Goal: Task Accomplishment & Management: Complete application form

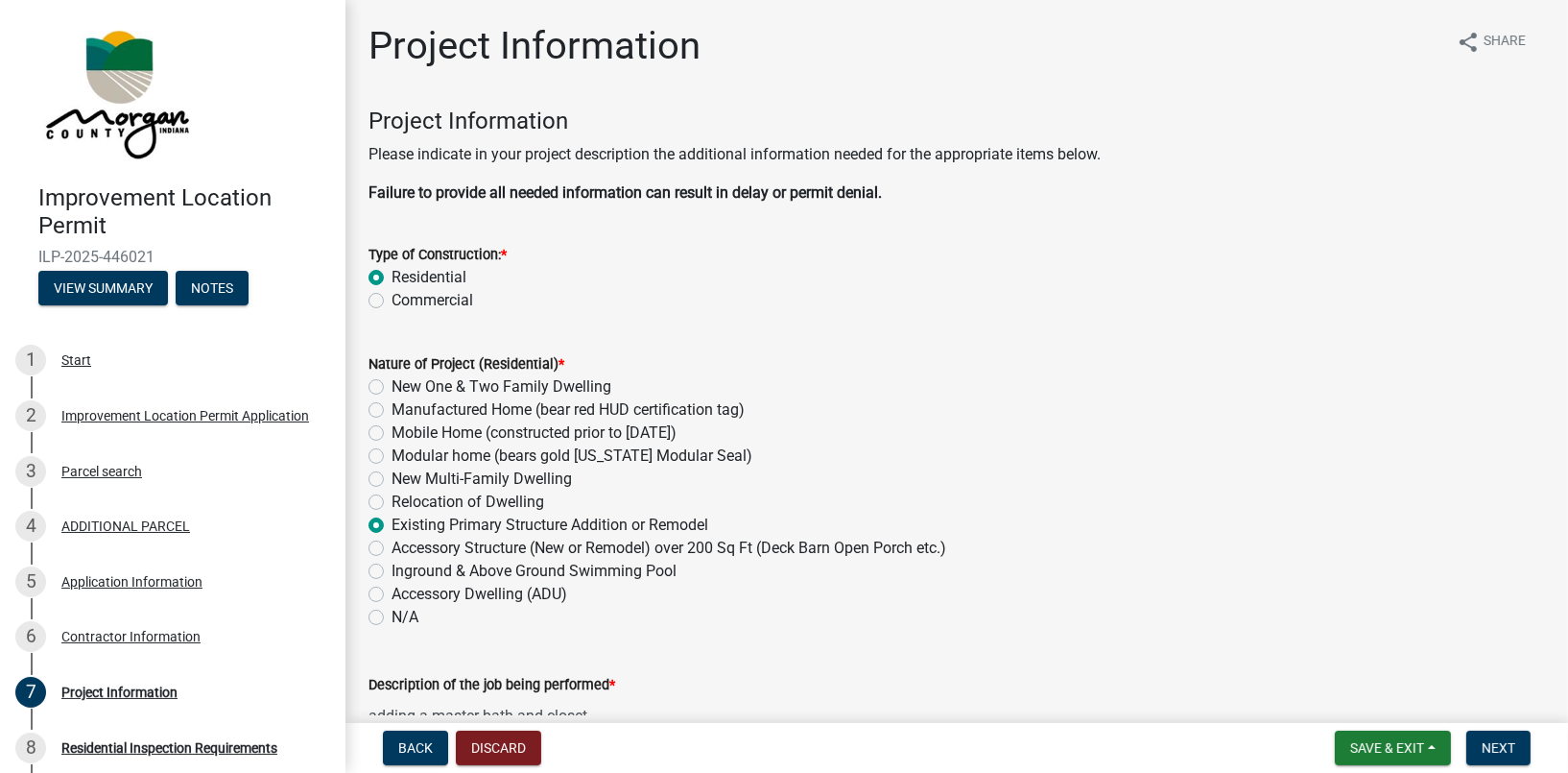
scroll to position [3660, 0]
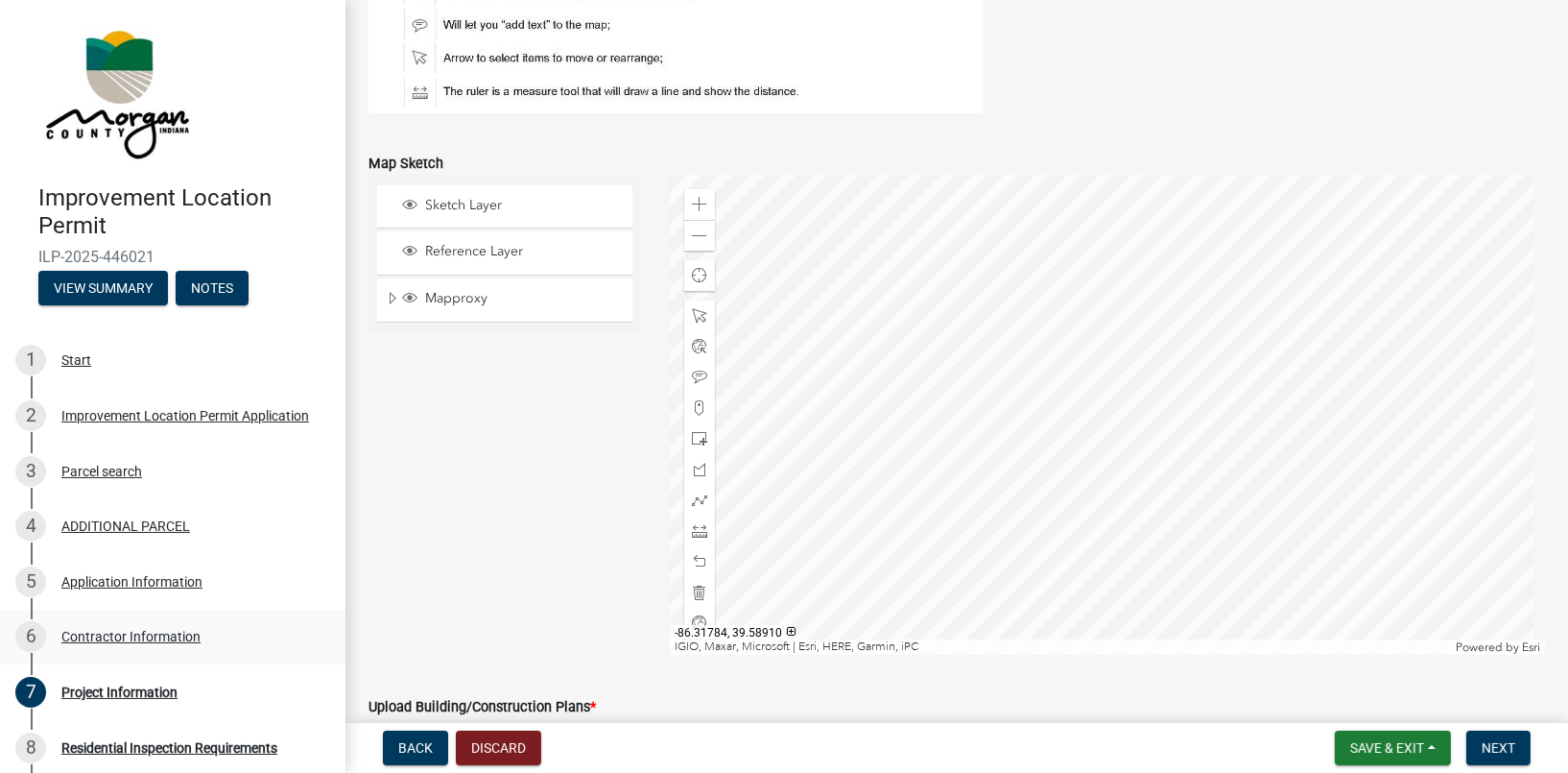
click at [192, 640] on div "Contractor Information" at bounding box center [131, 637] width 139 height 14
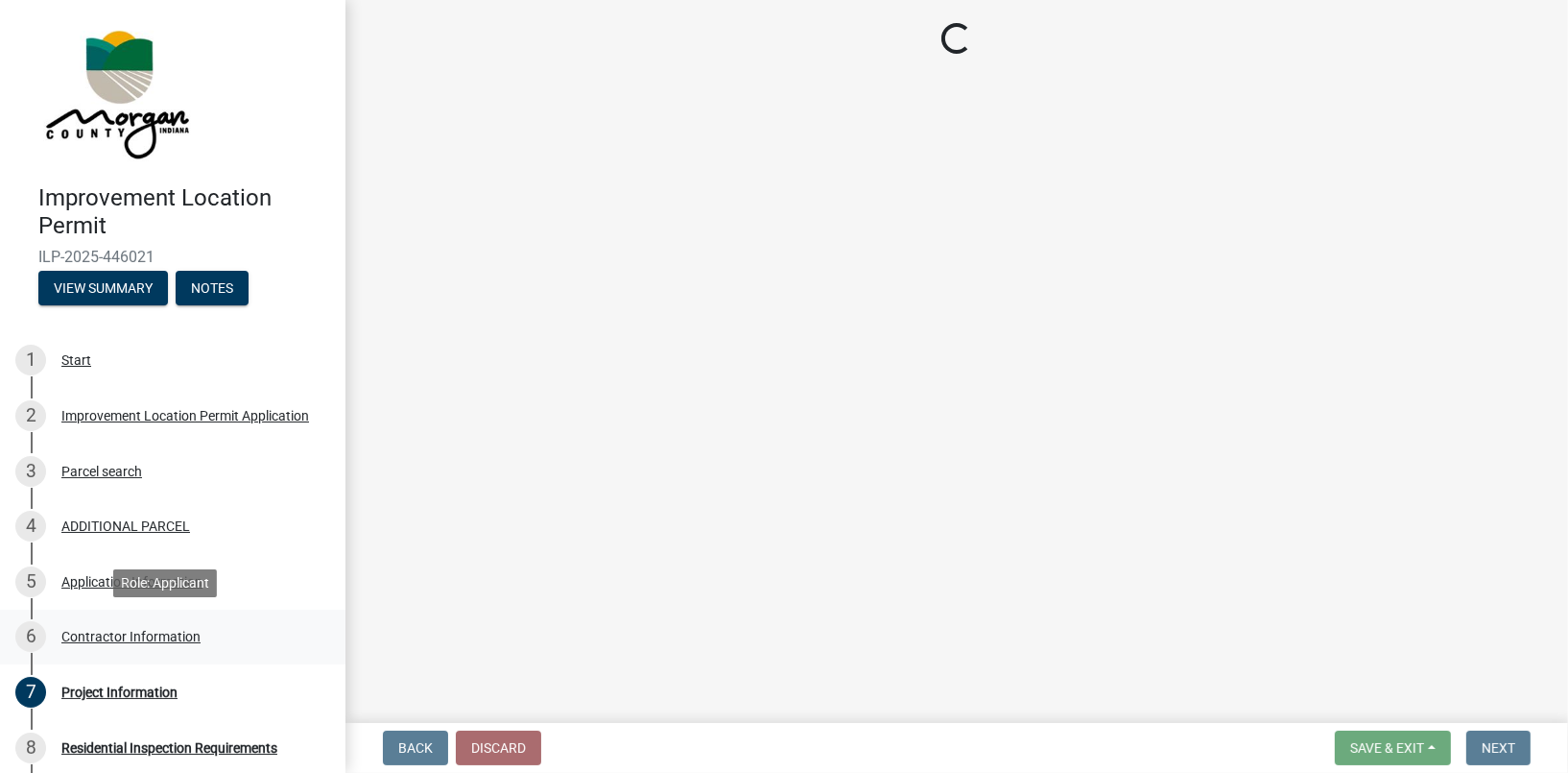
scroll to position [0, 0]
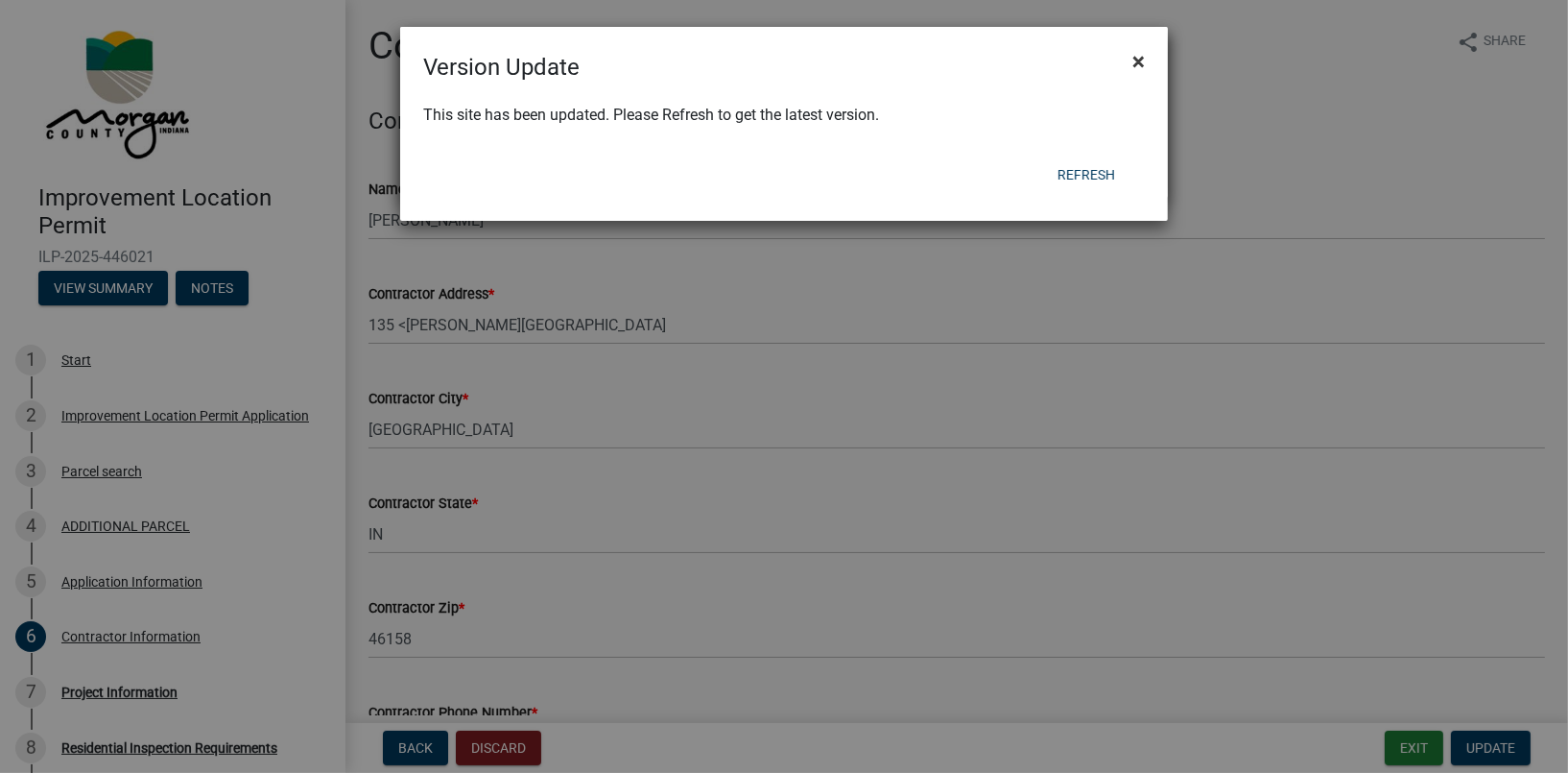
click at [1147, 58] on button "×" at bounding box center [1138, 60] width 43 height 54
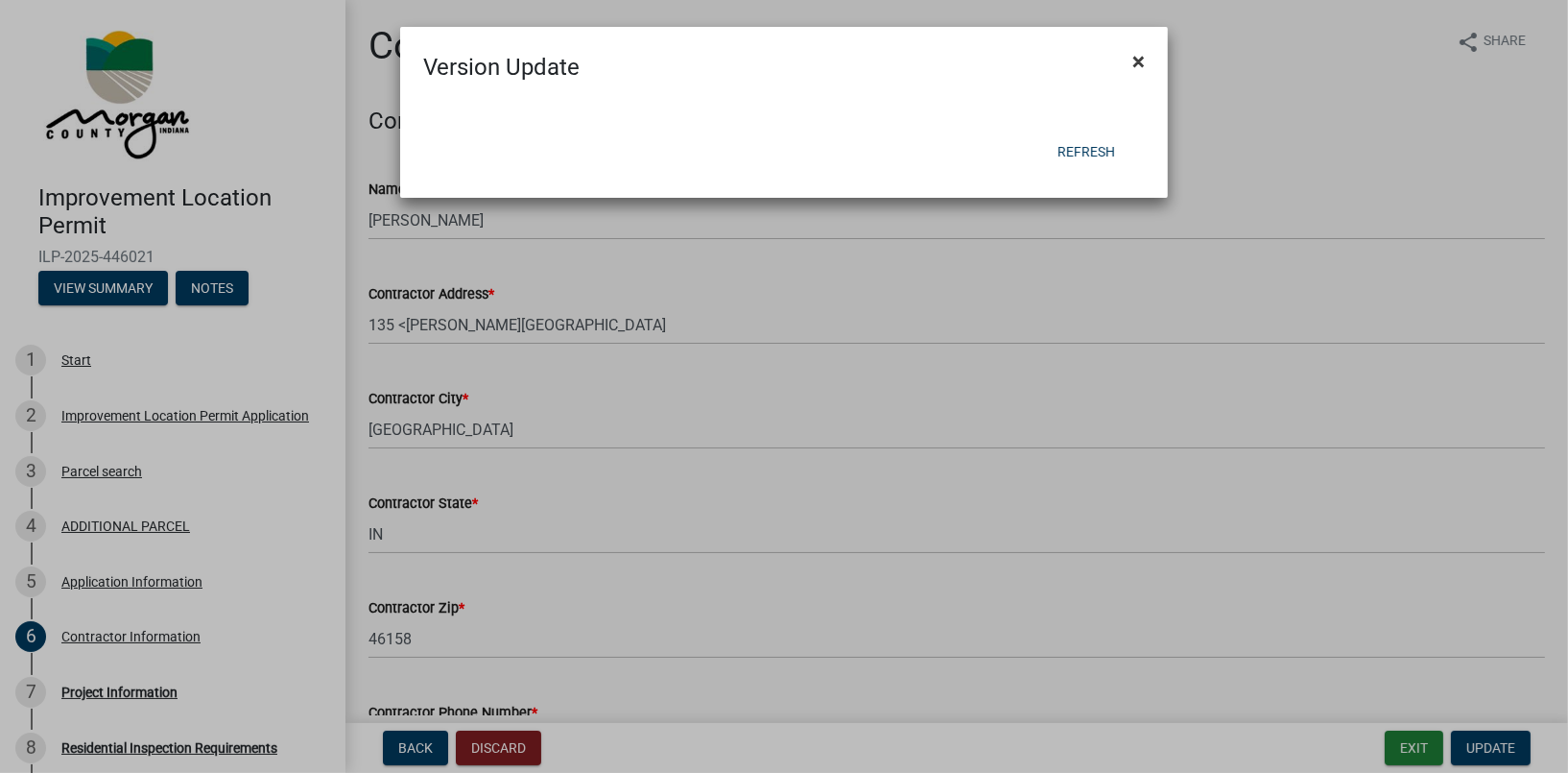
click at [1143, 61] on span "×" at bounding box center [1138, 61] width 13 height 27
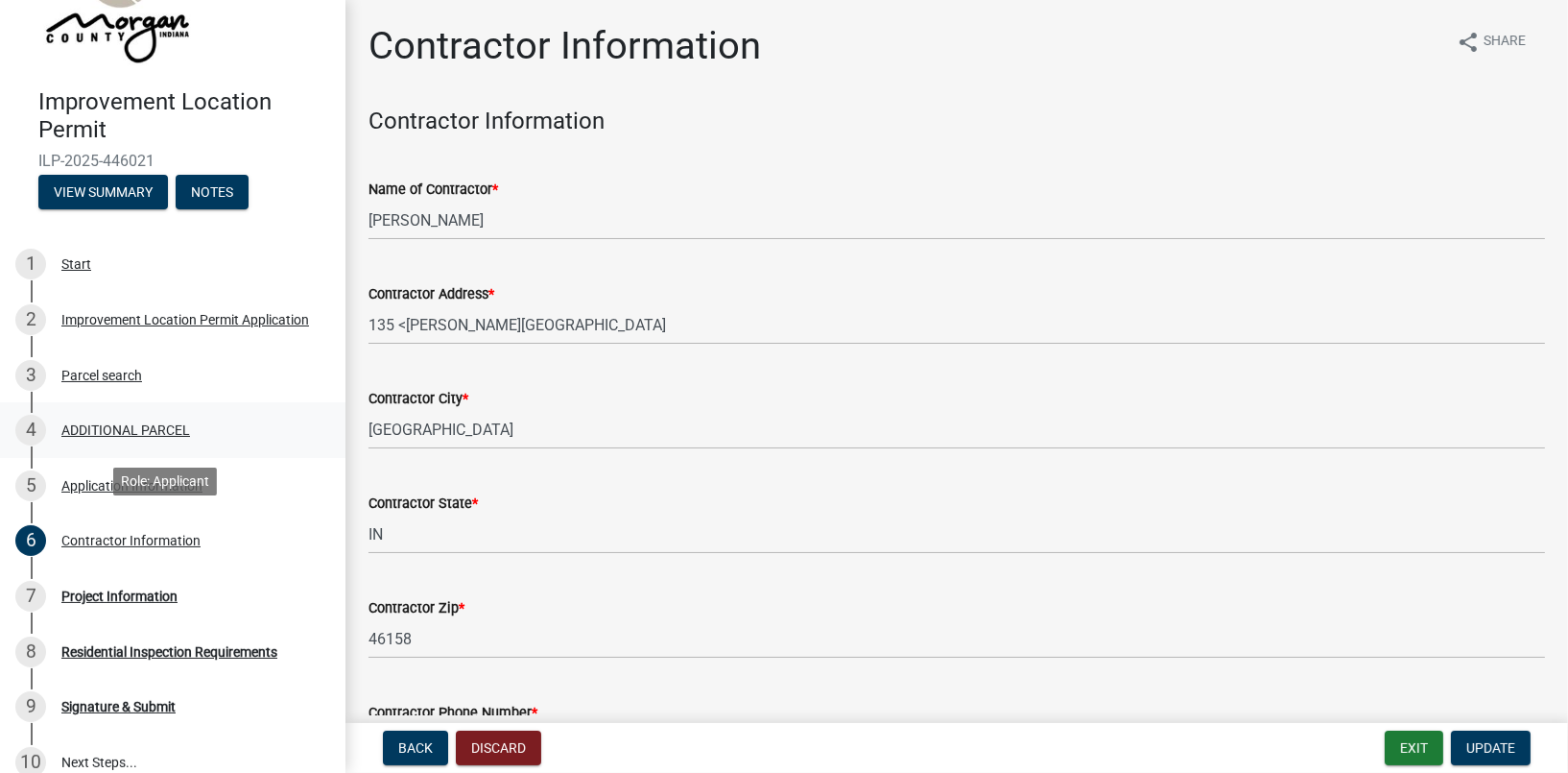
scroll to position [192, 0]
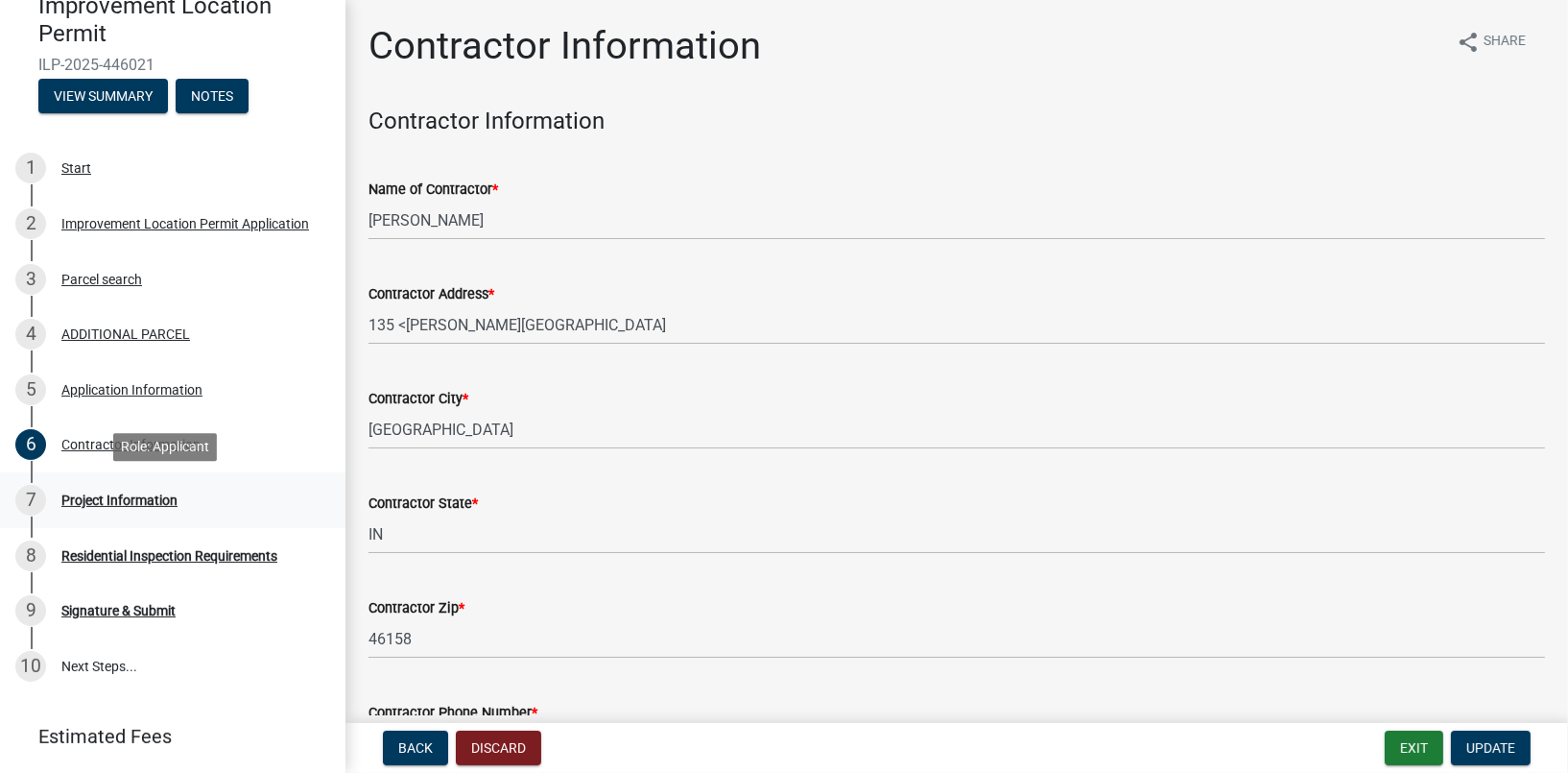
click at [130, 502] on div "Project Information" at bounding box center [119, 500] width 116 height 14
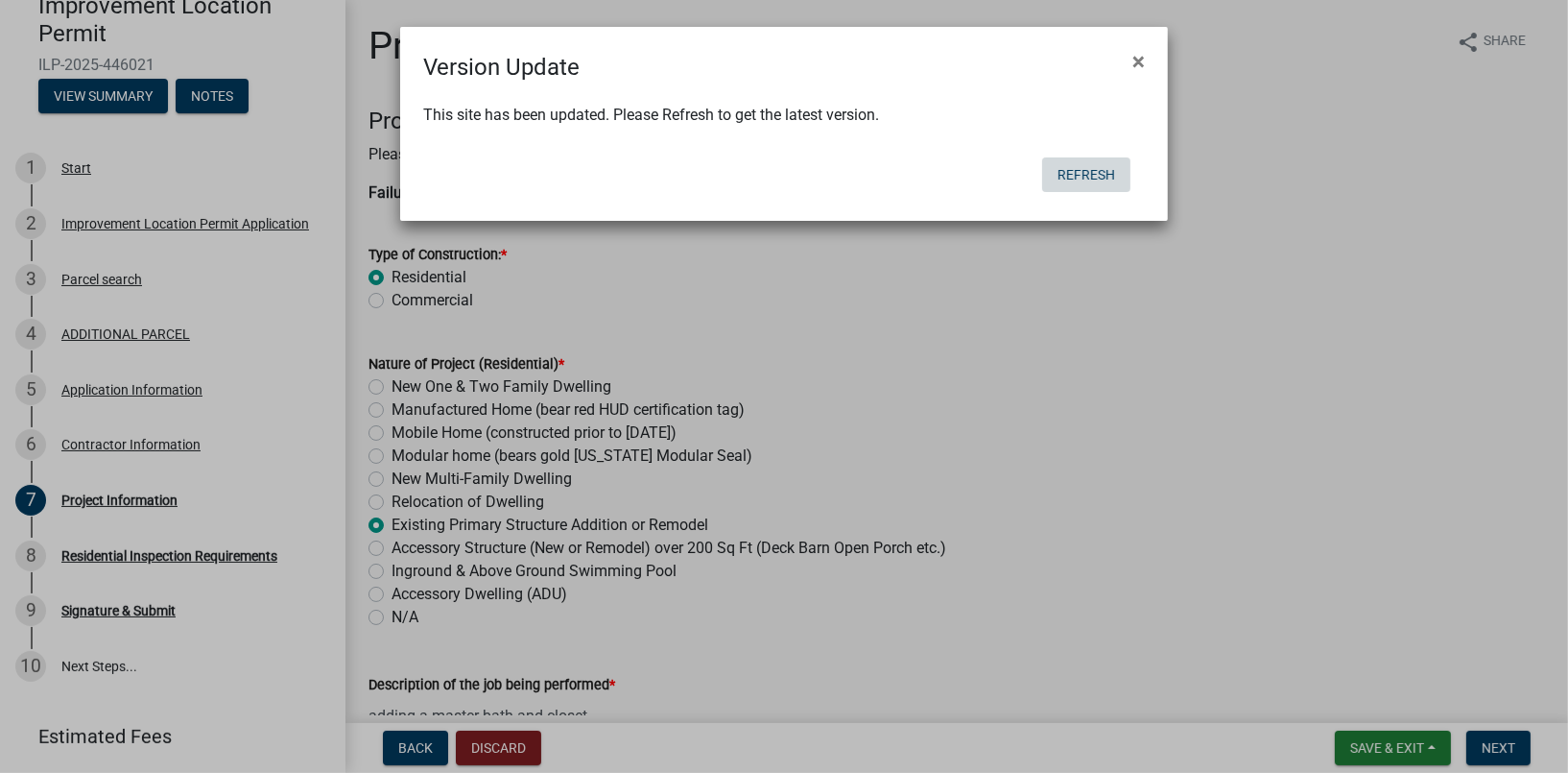
click at [1082, 171] on button "Refresh" at bounding box center [1086, 174] width 89 height 34
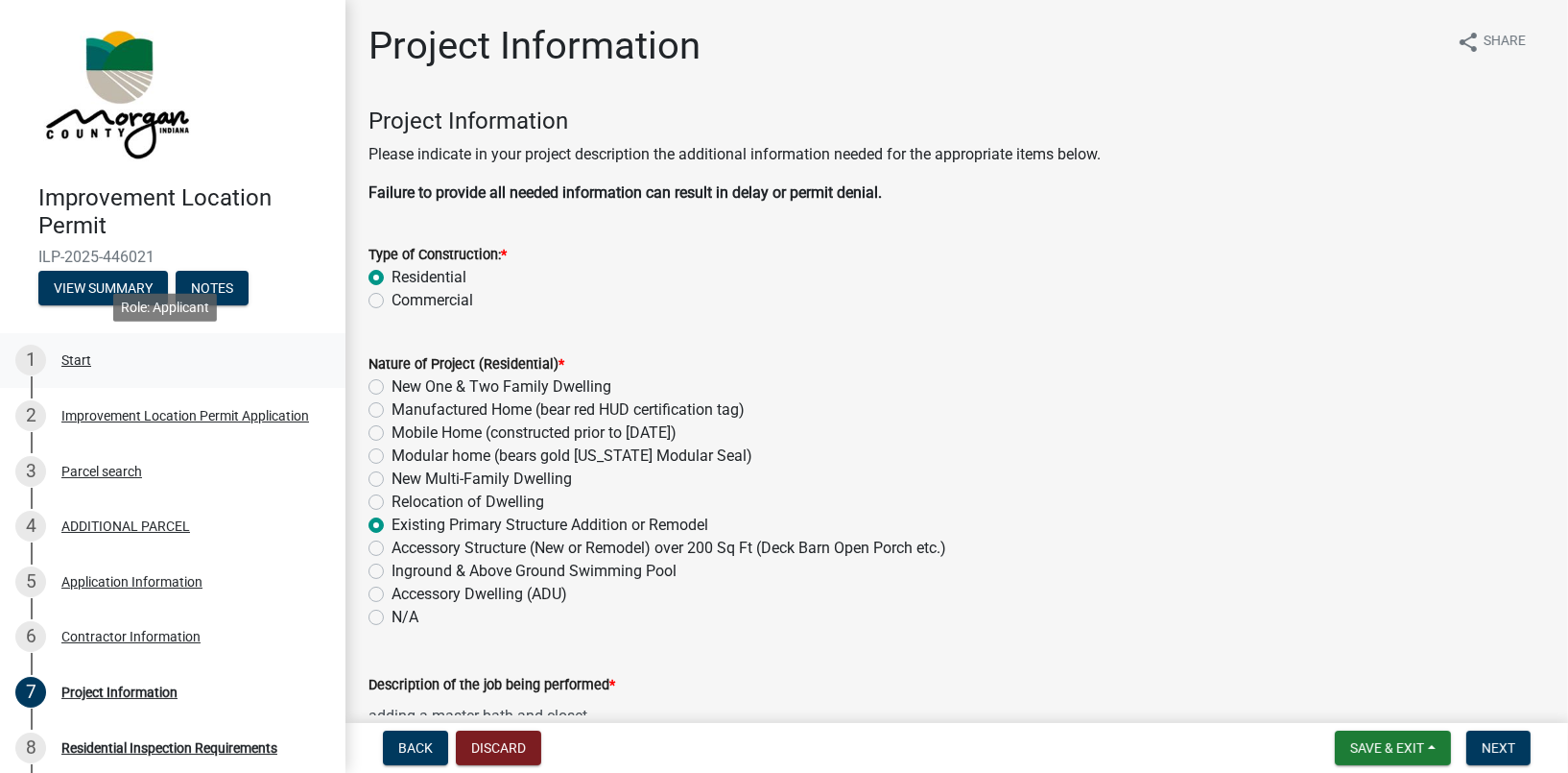
click at [71, 354] on div "Start" at bounding box center [76, 360] width 30 height 14
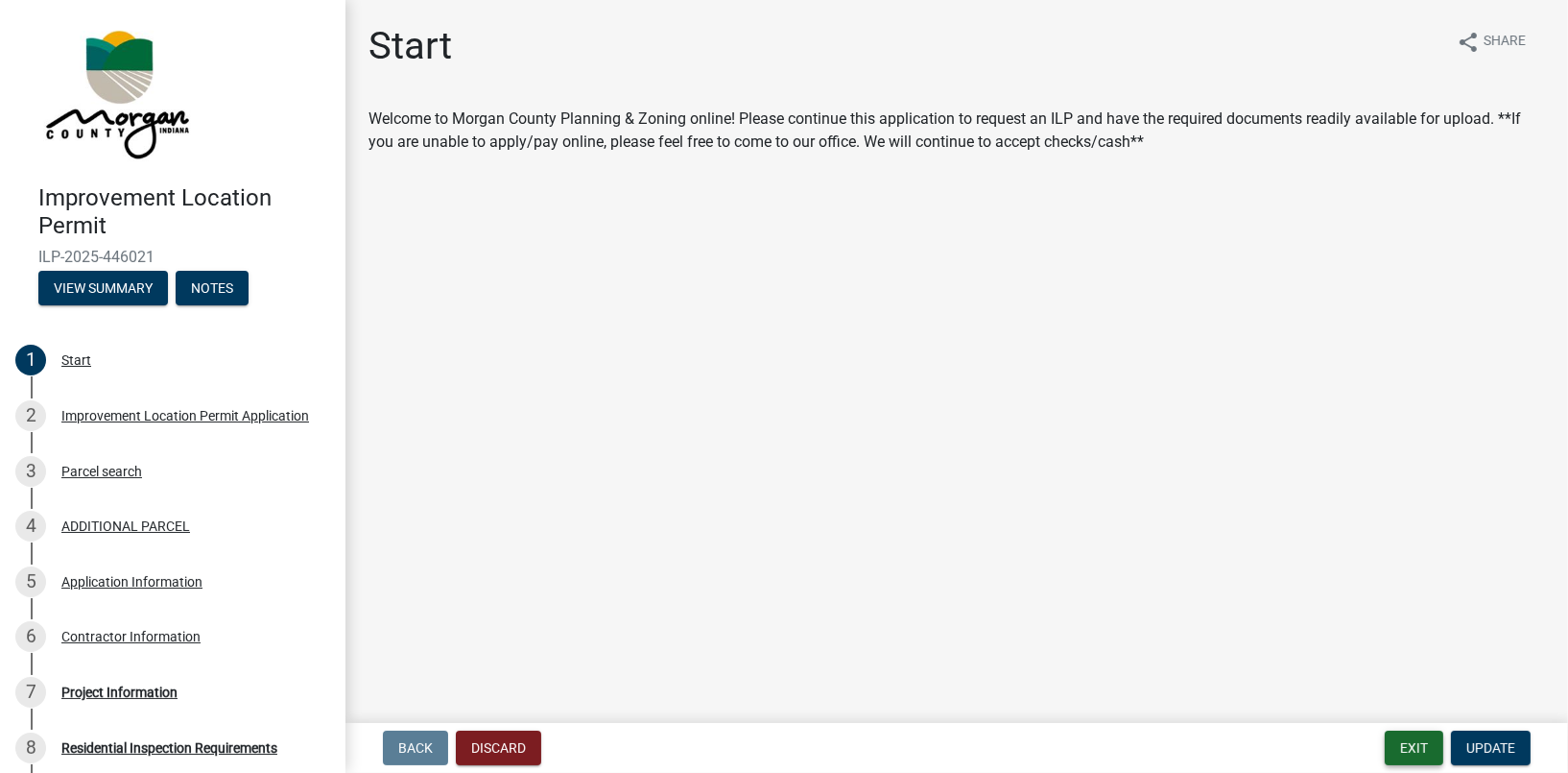
click at [1407, 742] on button "Exit" at bounding box center [1414, 747] width 58 height 34
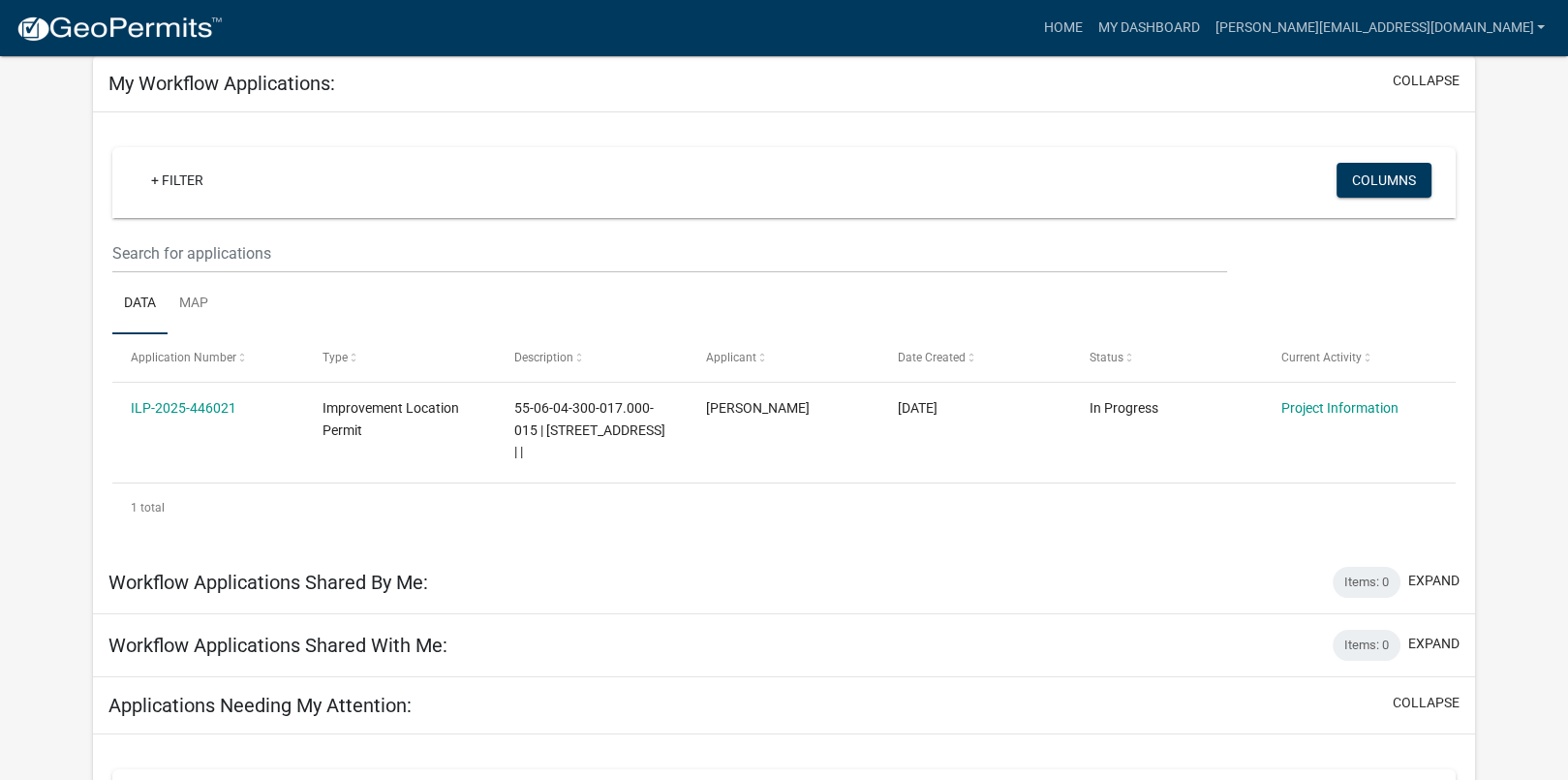
scroll to position [552, 0]
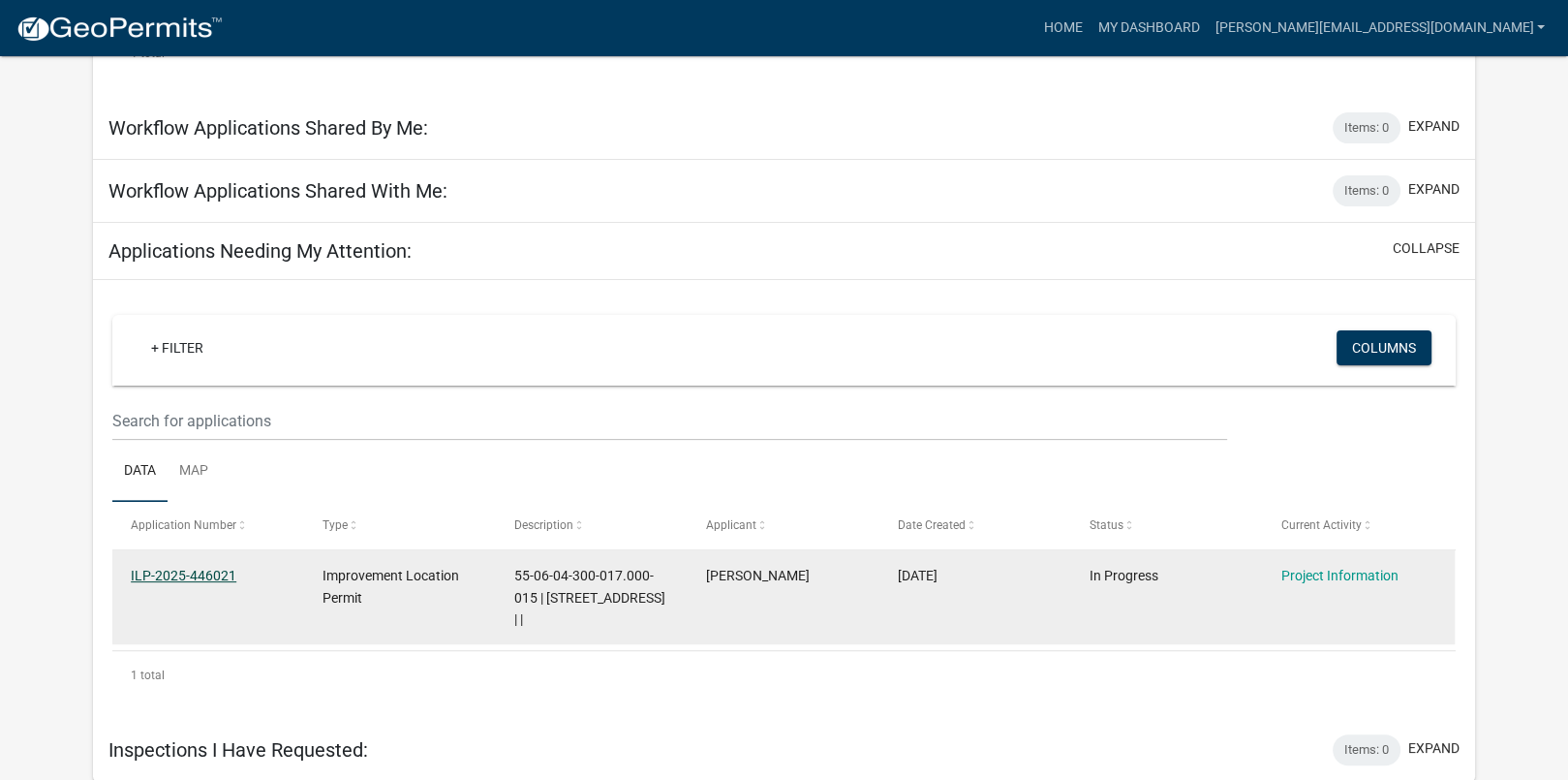
click at [172, 575] on link "ILP-2025-446021" at bounding box center [183, 575] width 105 height 16
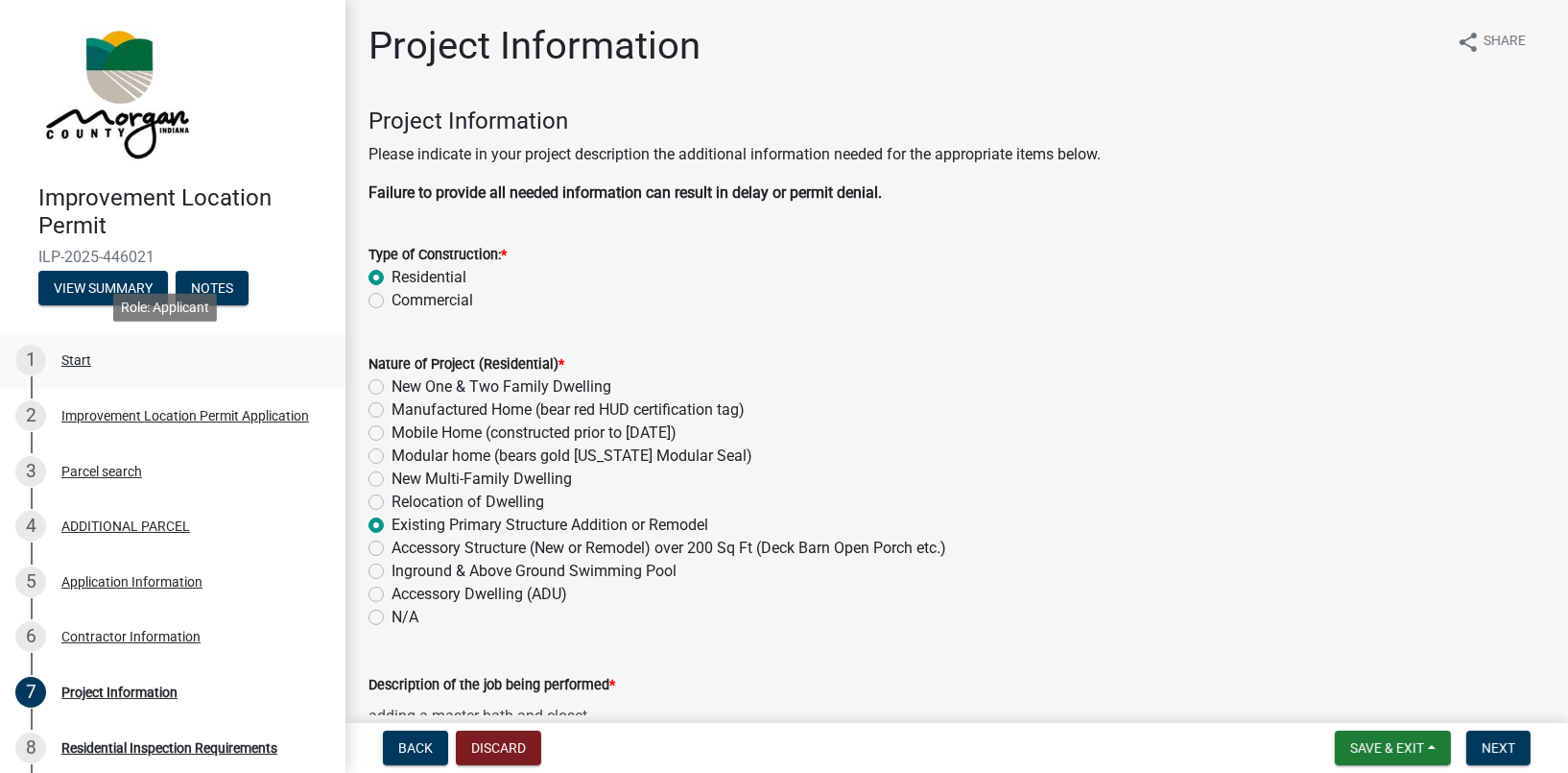
click at [66, 353] on div "Start" at bounding box center [76, 360] width 30 height 14
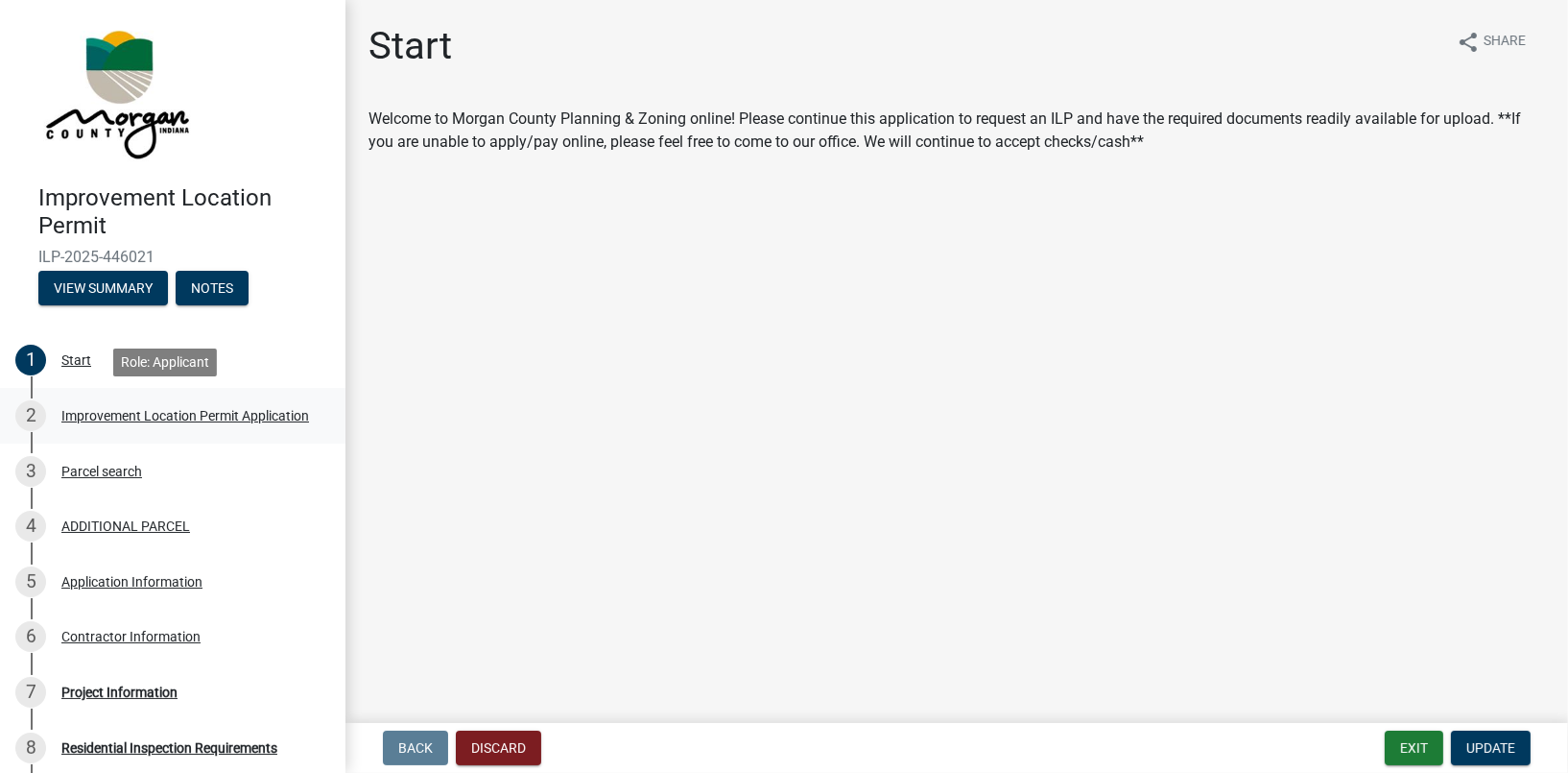
click at [119, 417] on div "Improvement Location Permit Application" at bounding box center [185, 415] width 248 height 14
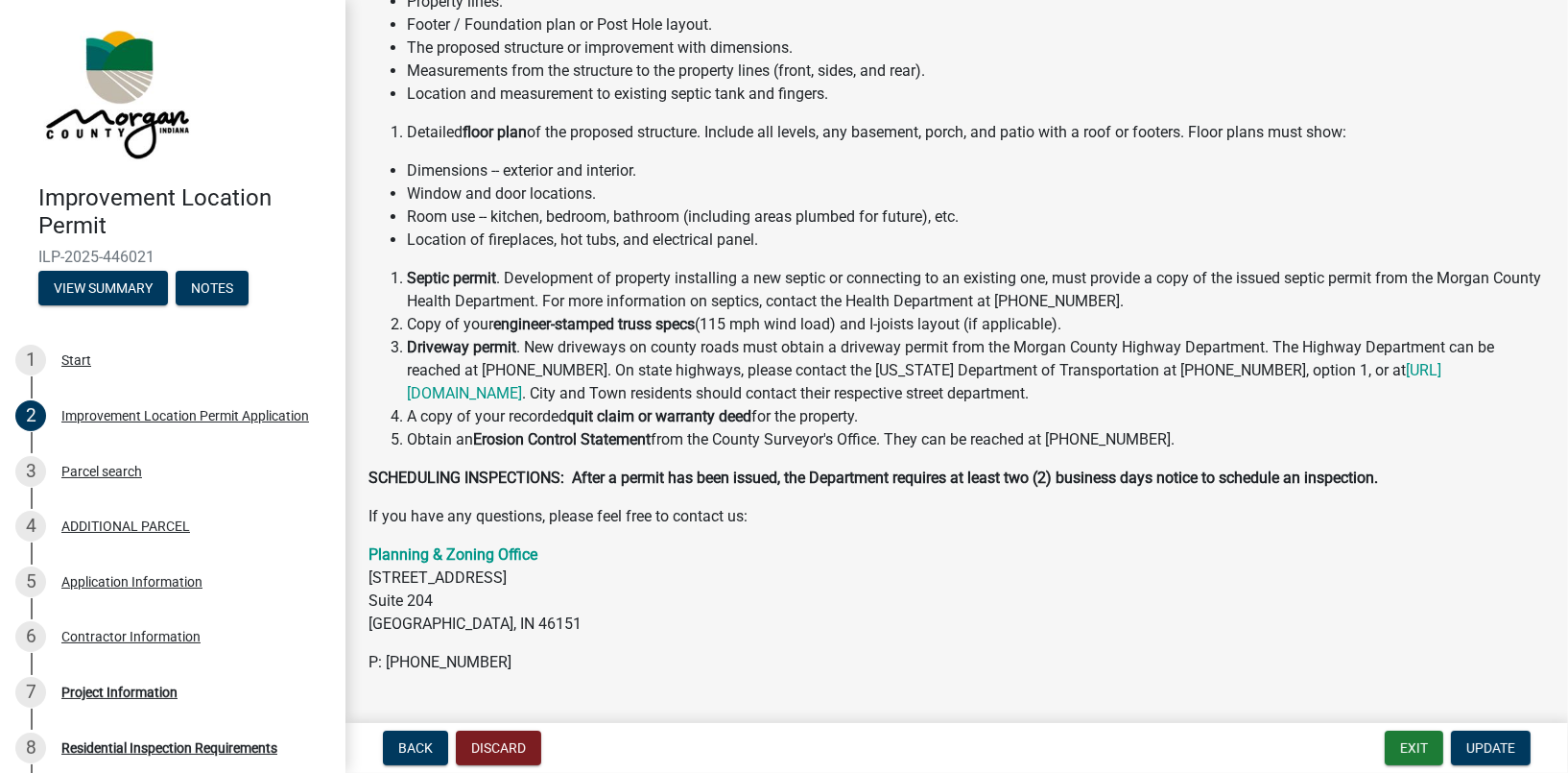
scroll to position [338, 0]
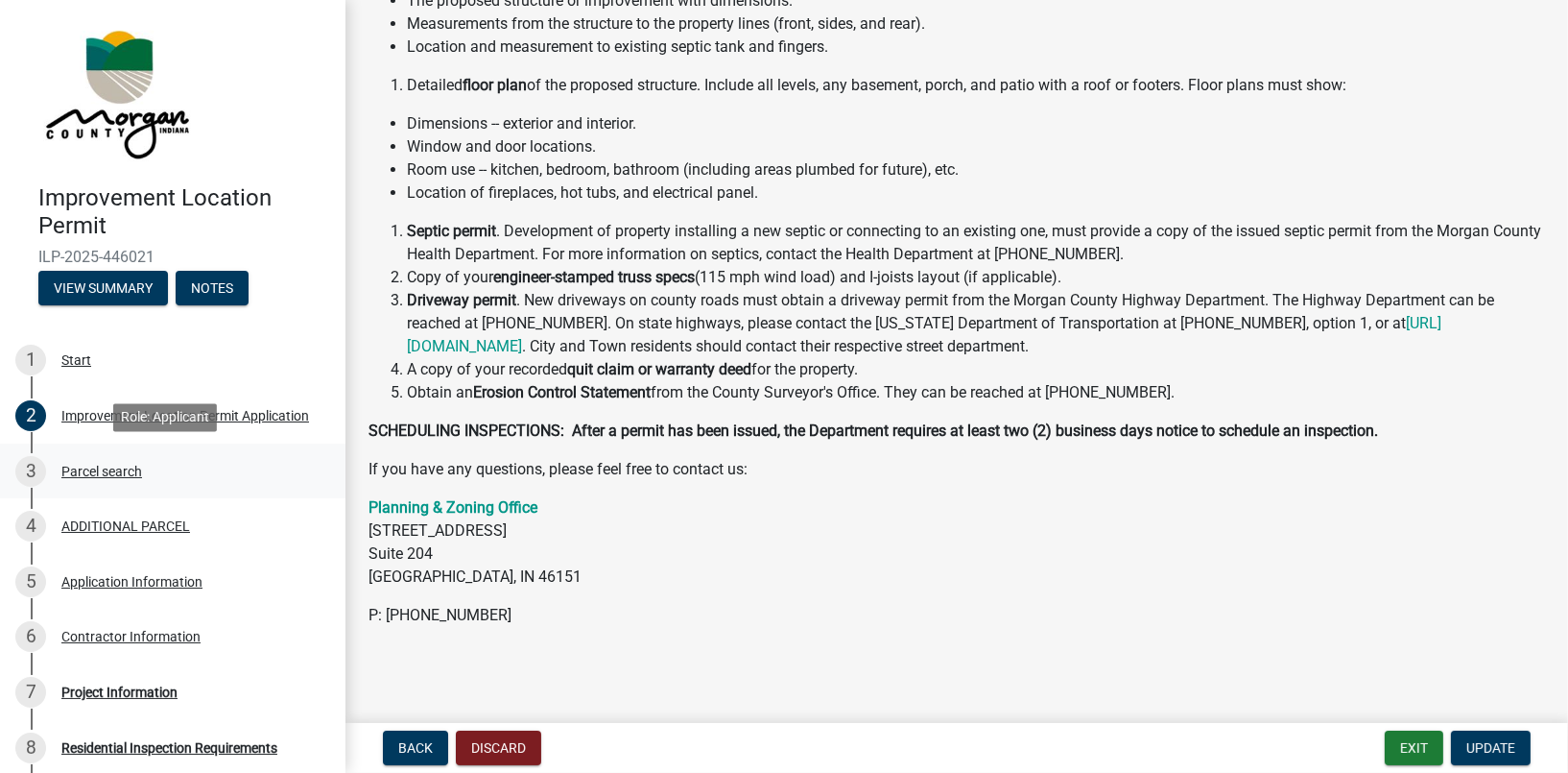
click at [82, 471] on div "Parcel search" at bounding box center [101, 472] width 81 height 14
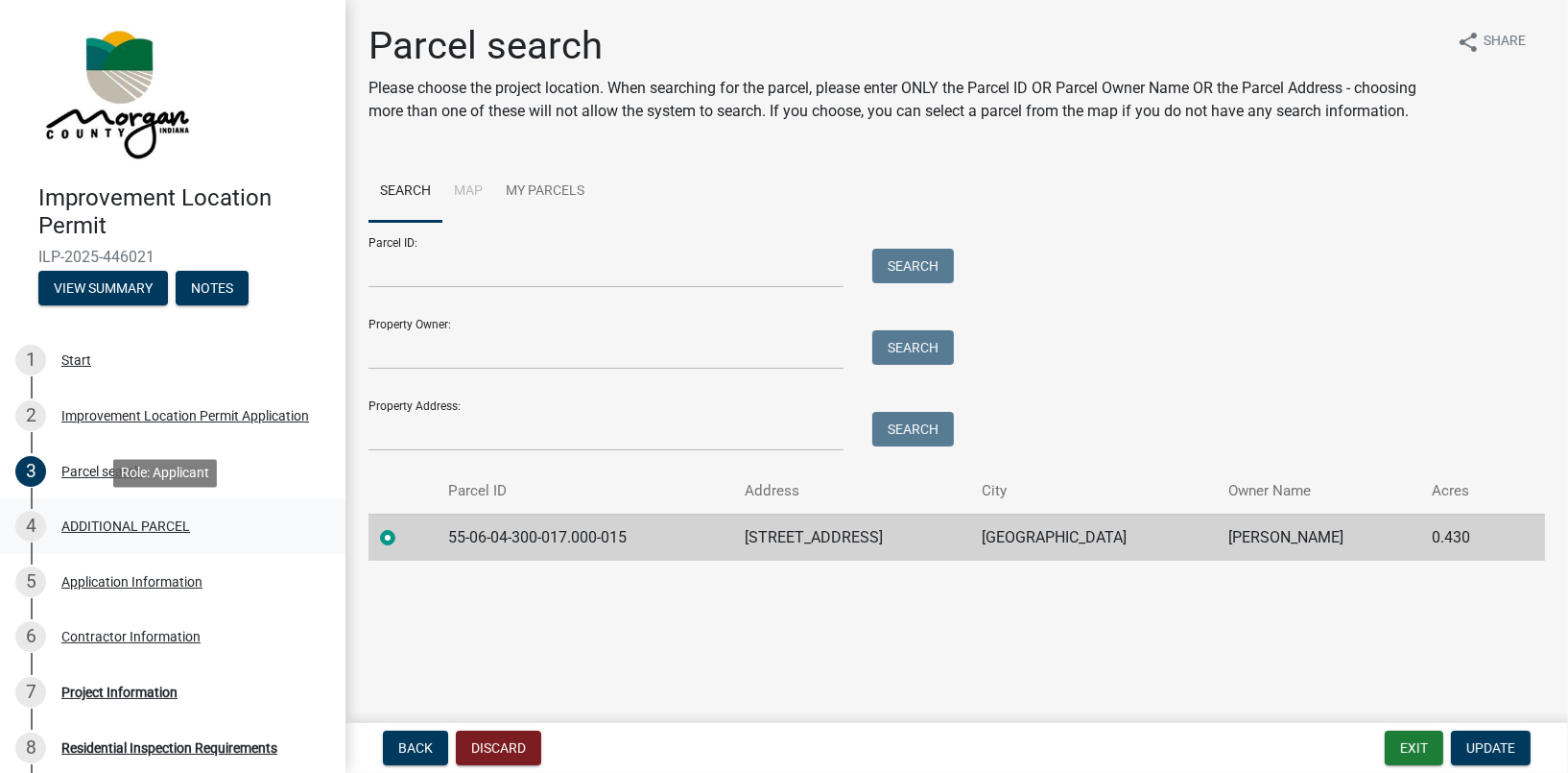
click at [133, 527] on div "ADDITIONAL PARCEL" at bounding box center [126, 526] width 129 height 14
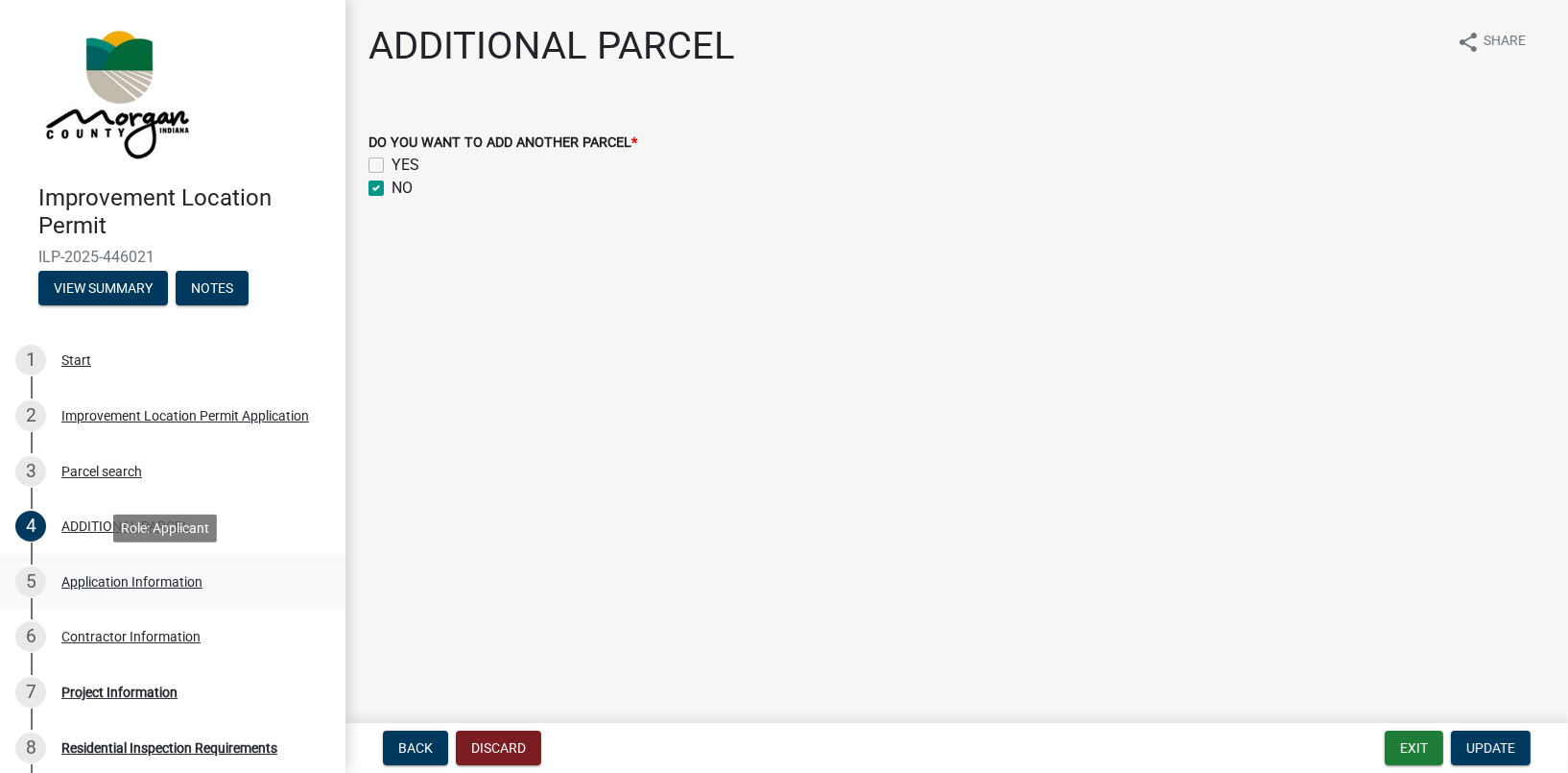
click at [121, 578] on div "Application Information" at bounding box center [132, 582] width 141 height 14
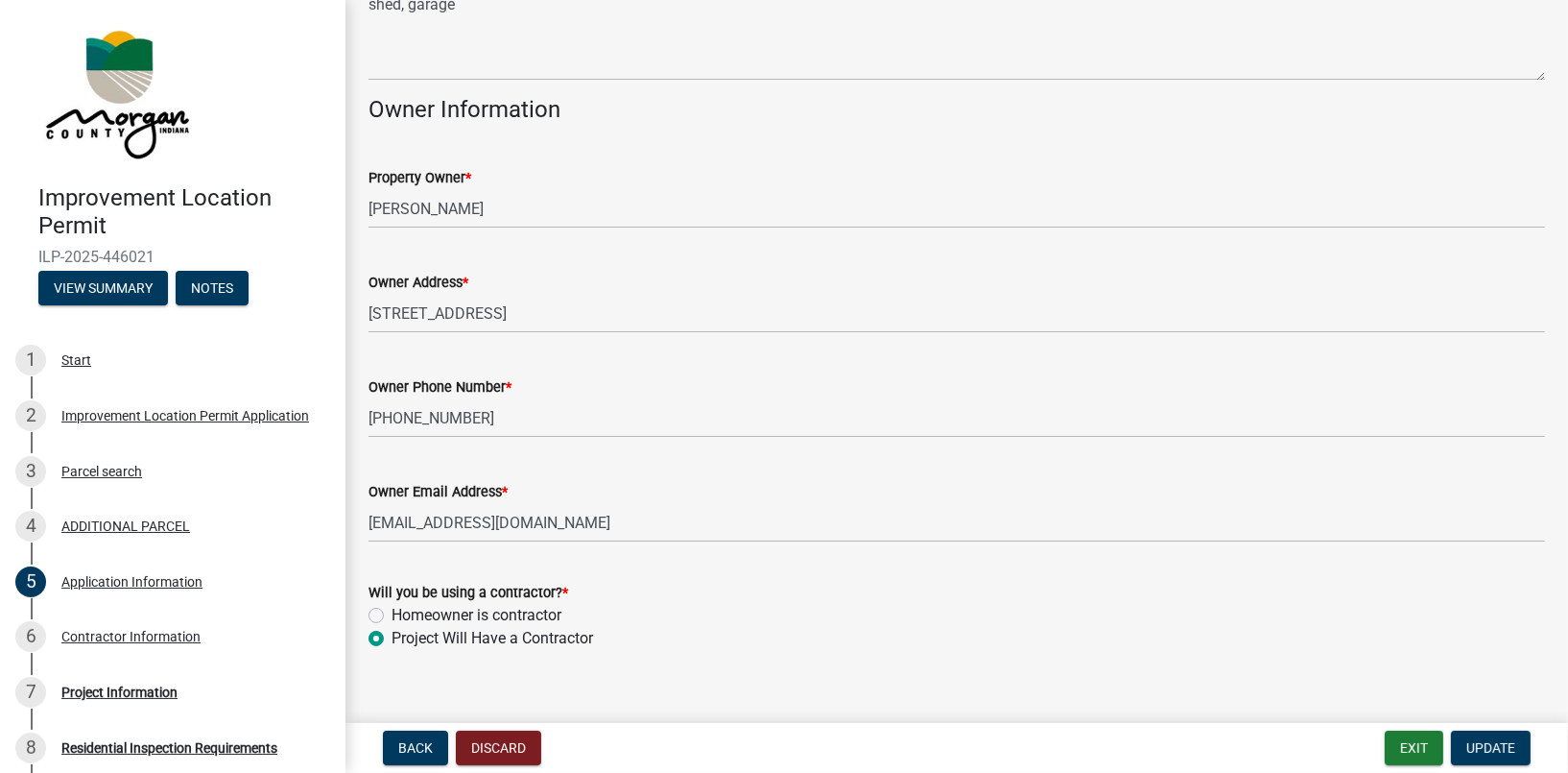
scroll to position [935, 0]
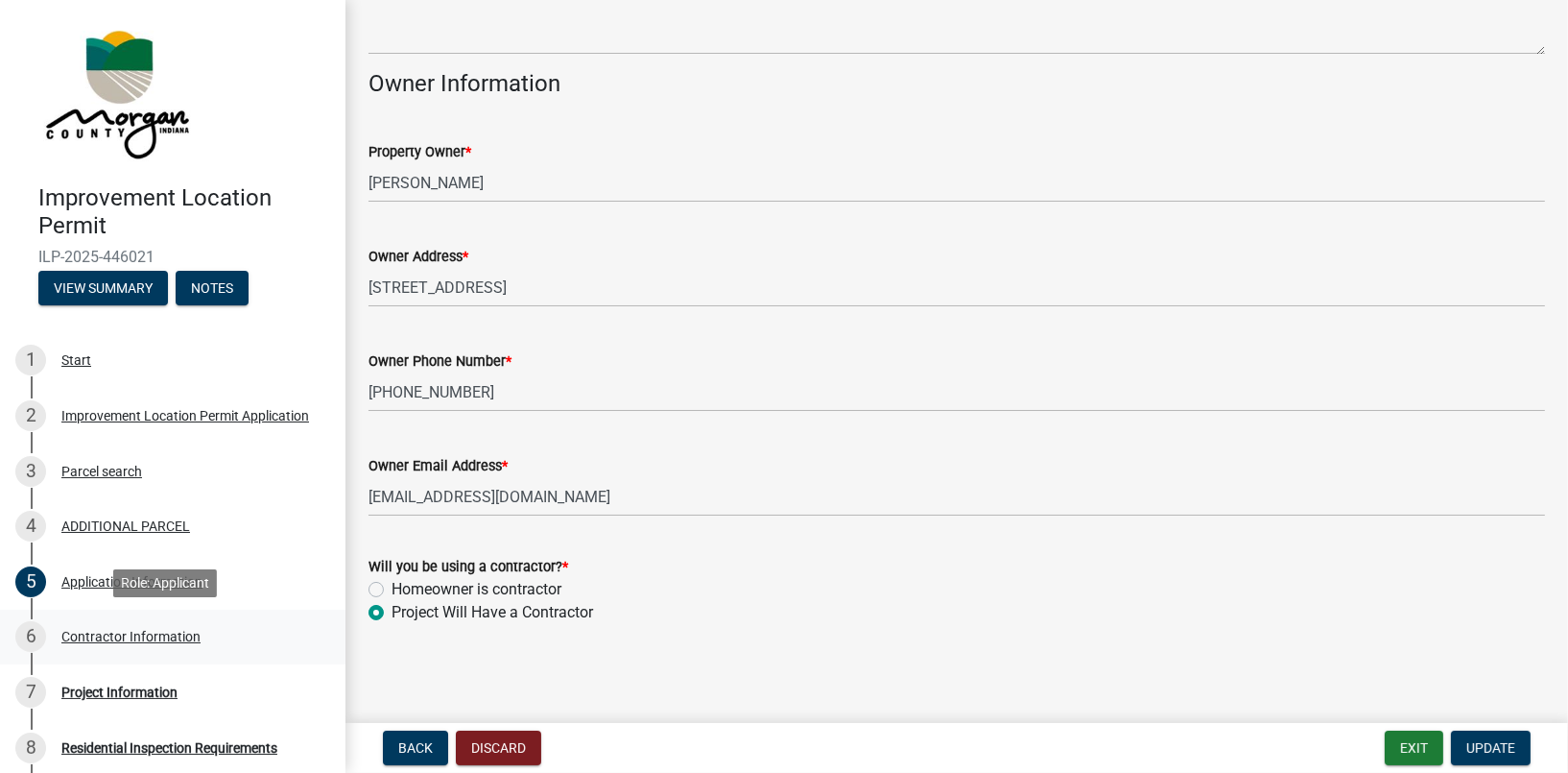
click at [97, 635] on div "Contractor Information" at bounding box center [131, 637] width 139 height 14
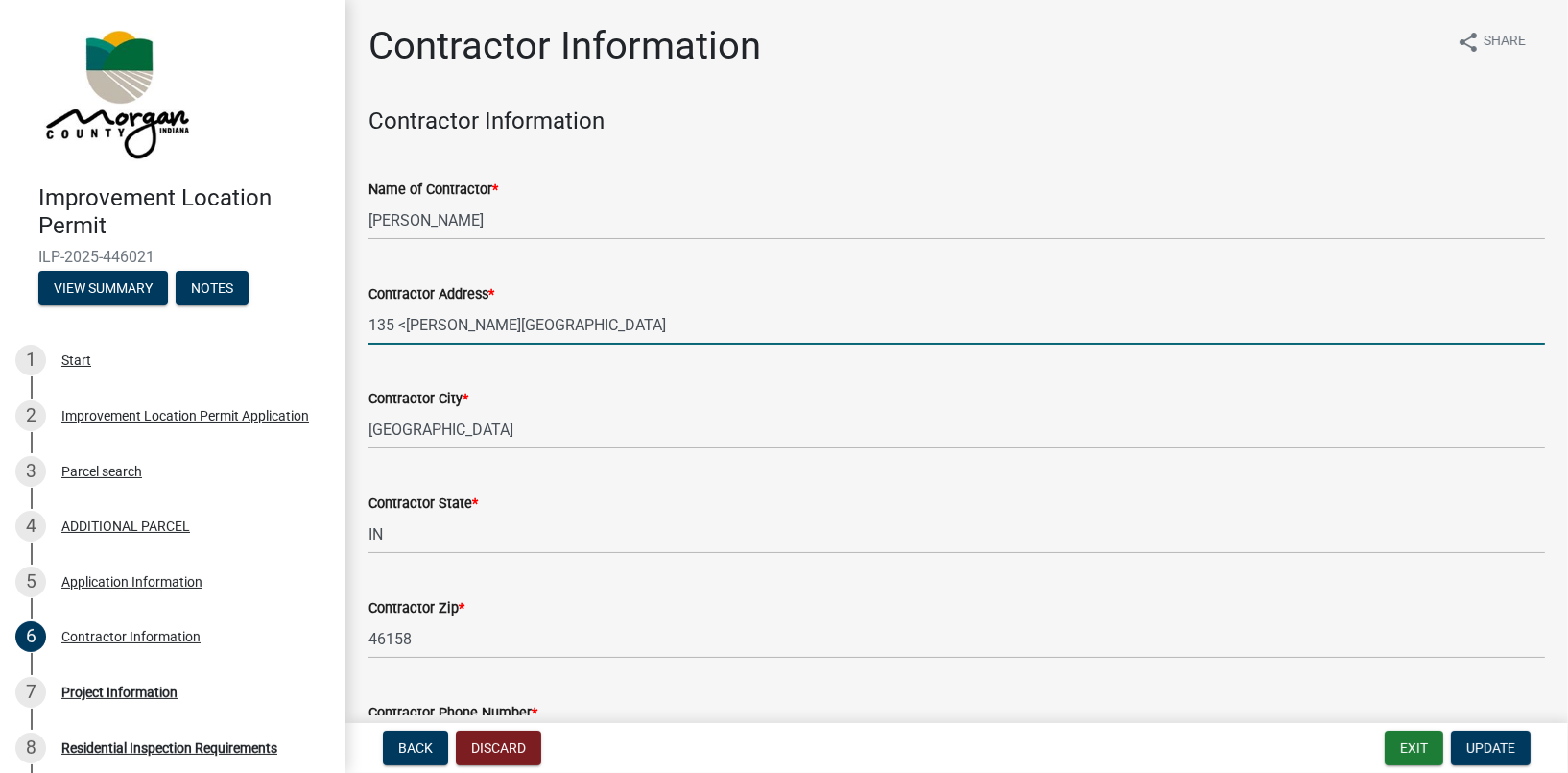
click at [405, 320] on input "135 <[PERSON_NAME][GEOGRAPHIC_DATA]" at bounding box center [956, 325] width 1176 height 39
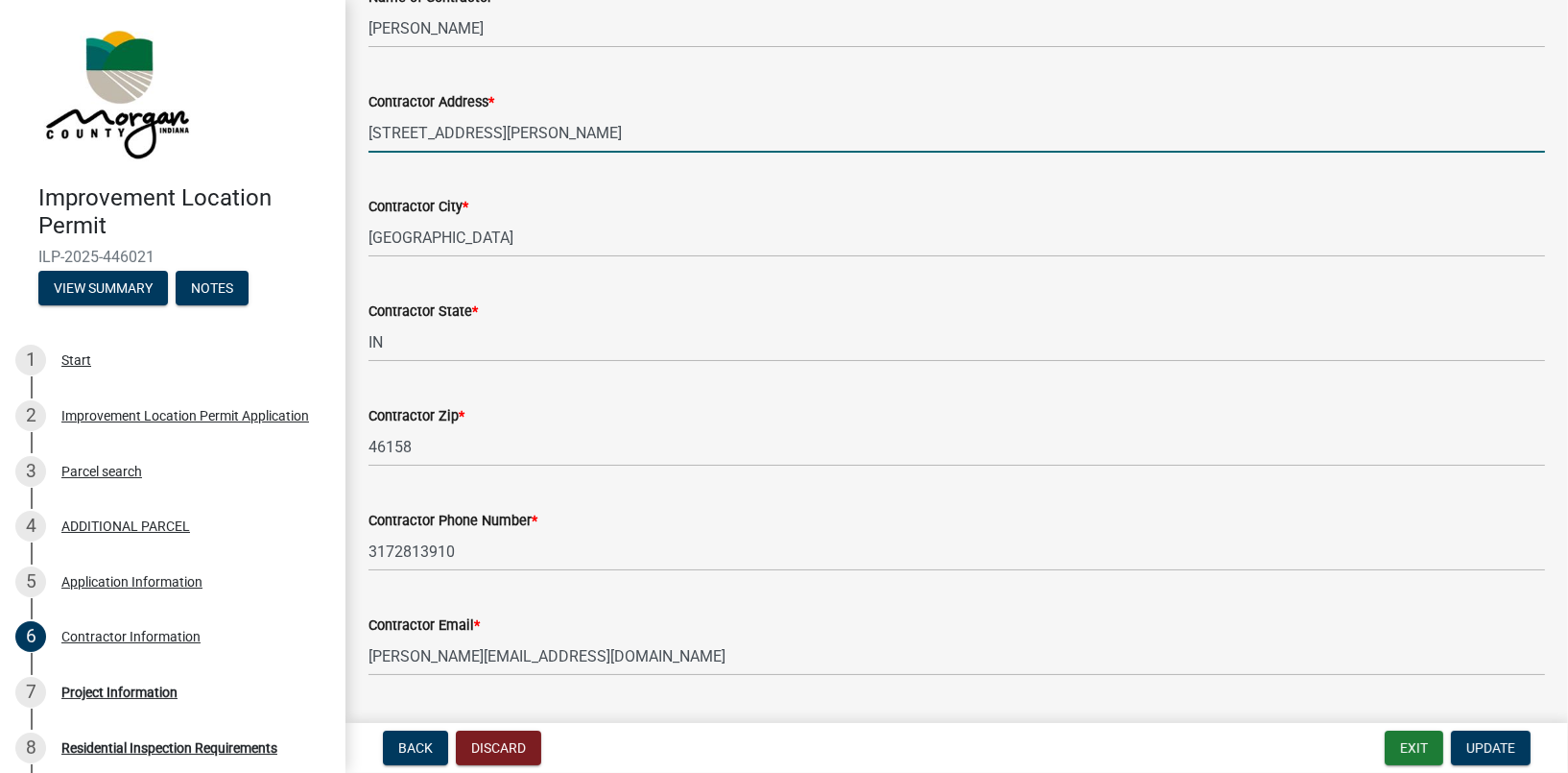
scroll to position [242, 0]
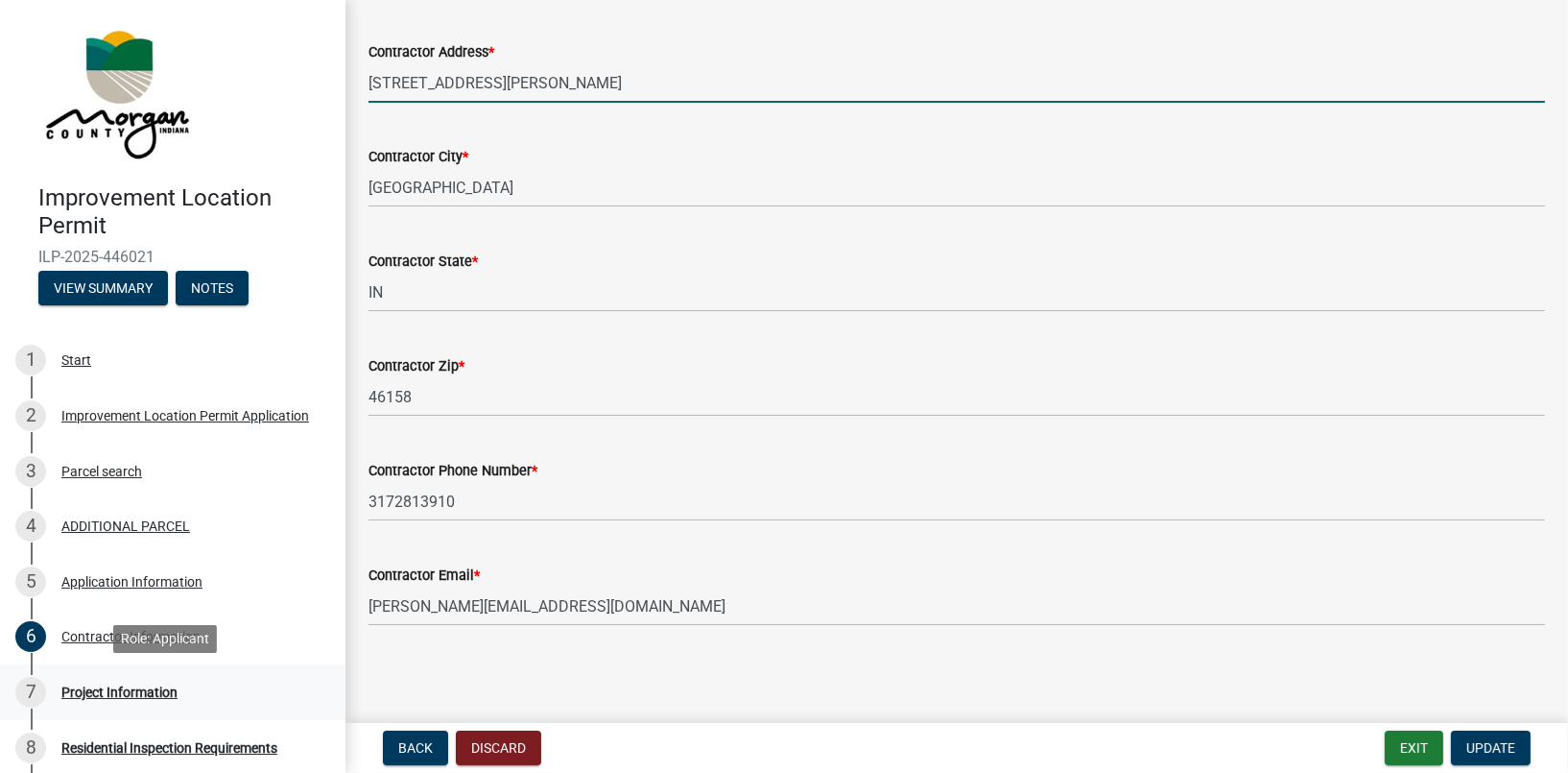
type input "[STREET_ADDRESS][PERSON_NAME]"
click at [137, 685] on div "Project Information" at bounding box center [119, 692] width 116 height 14
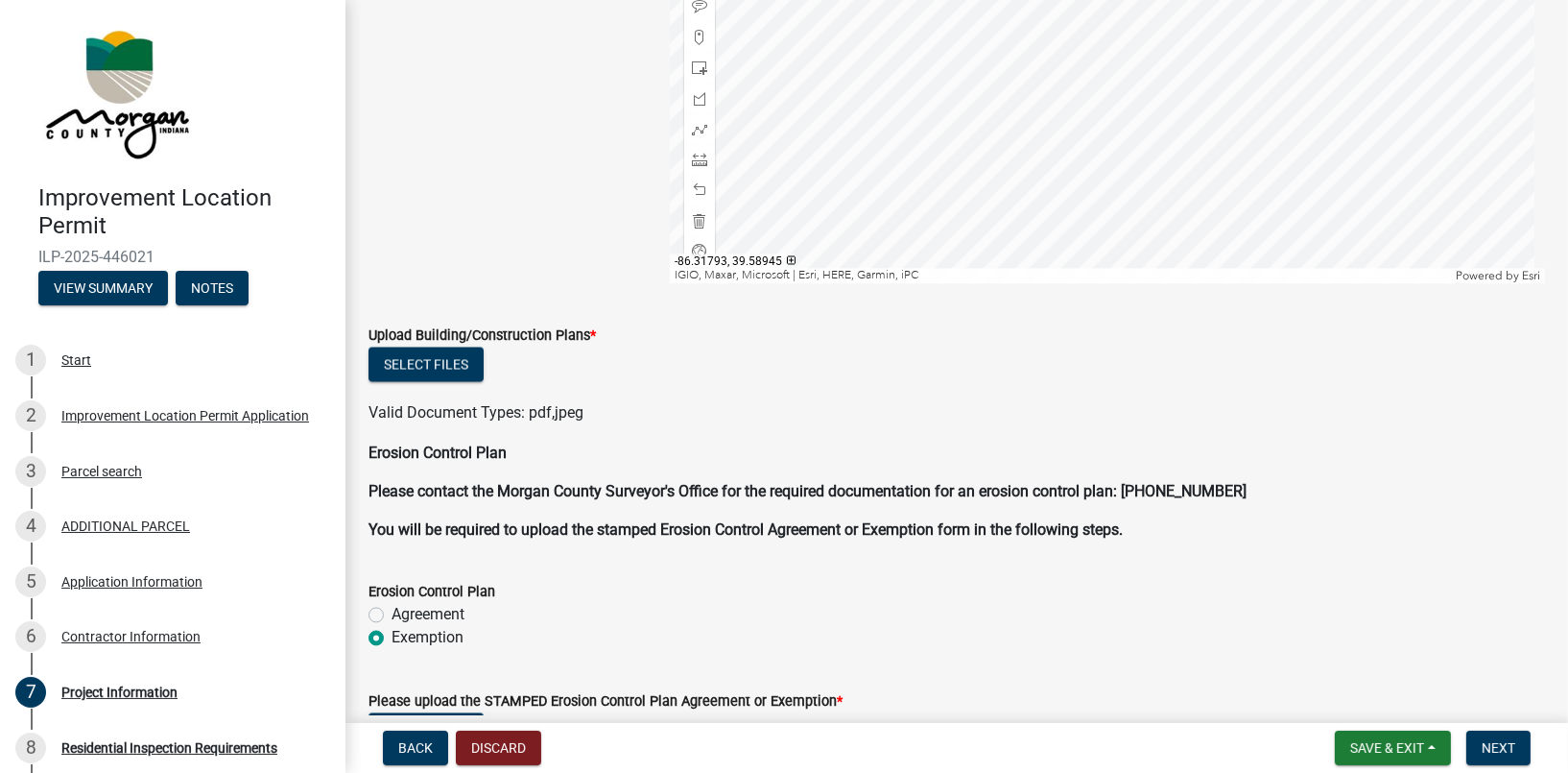
scroll to position [4127, 0]
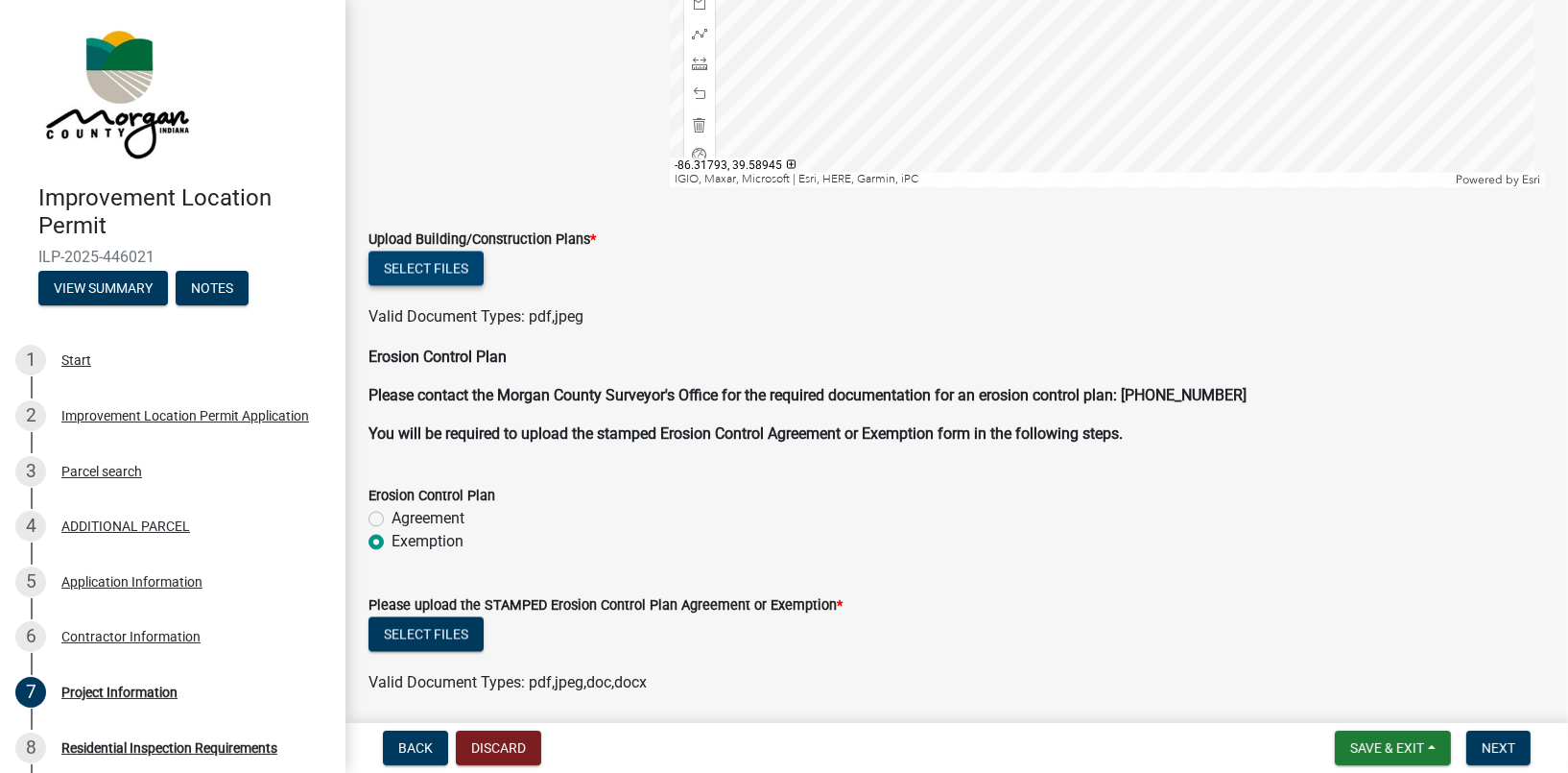
click at [457, 267] on button "Select files" at bounding box center [426, 268] width 115 height 34
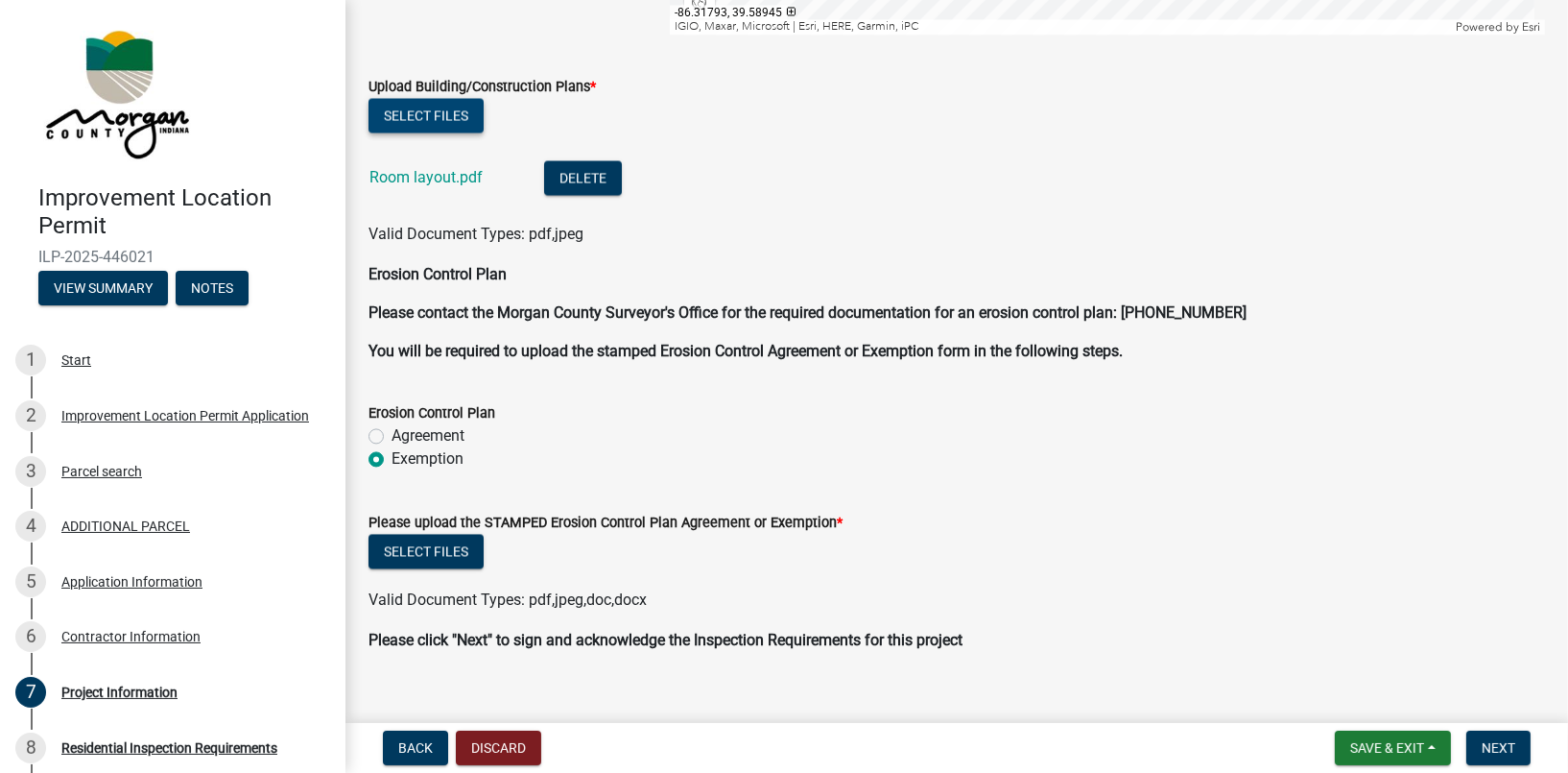
scroll to position [4307, 0]
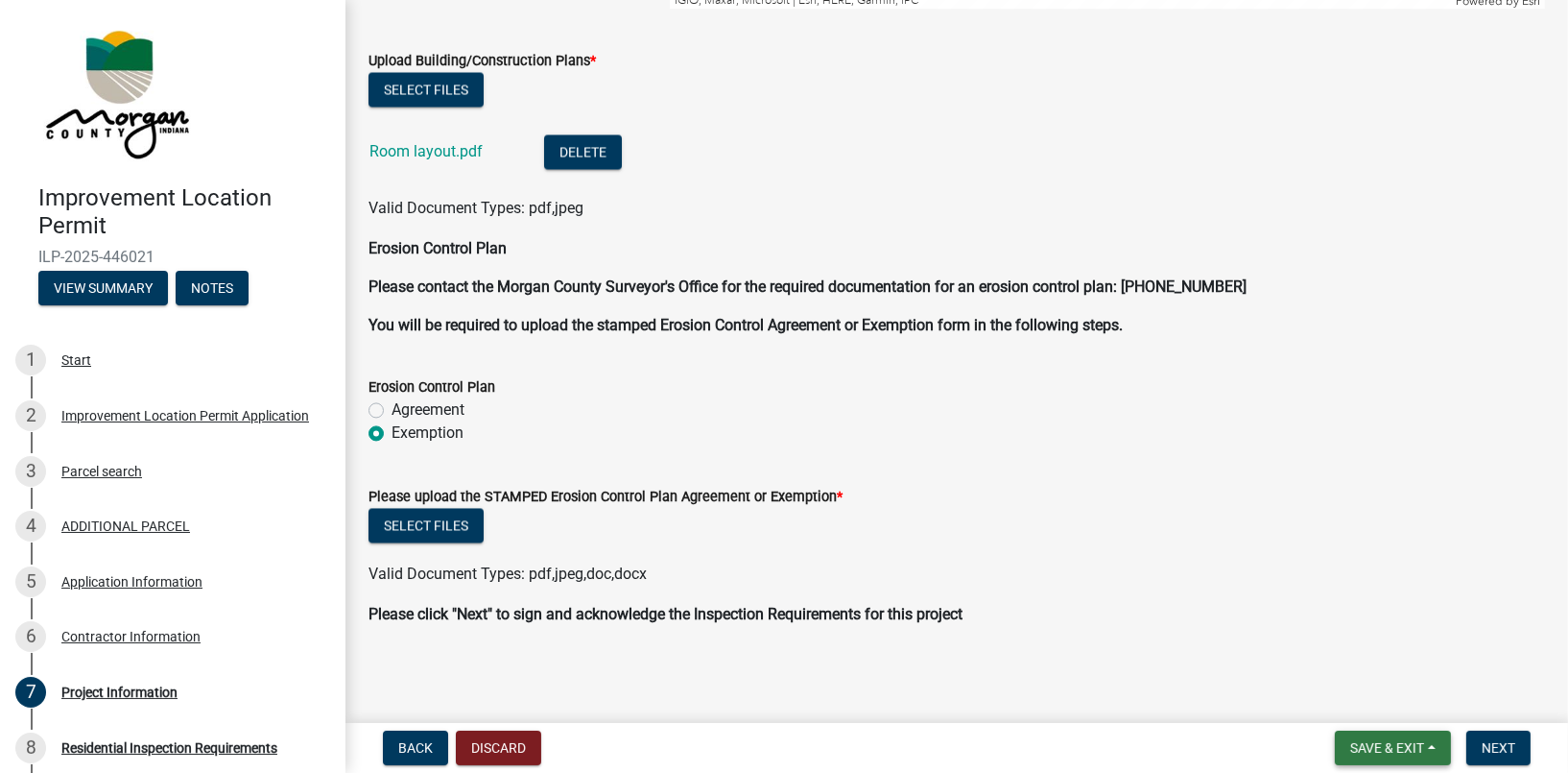
click at [1381, 753] on span "Save & Exit" at bounding box center [1387, 748] width 74 height 16
click at [1339, 648] on button "Save" at bounding box center [1374, 651] width 154 height 46
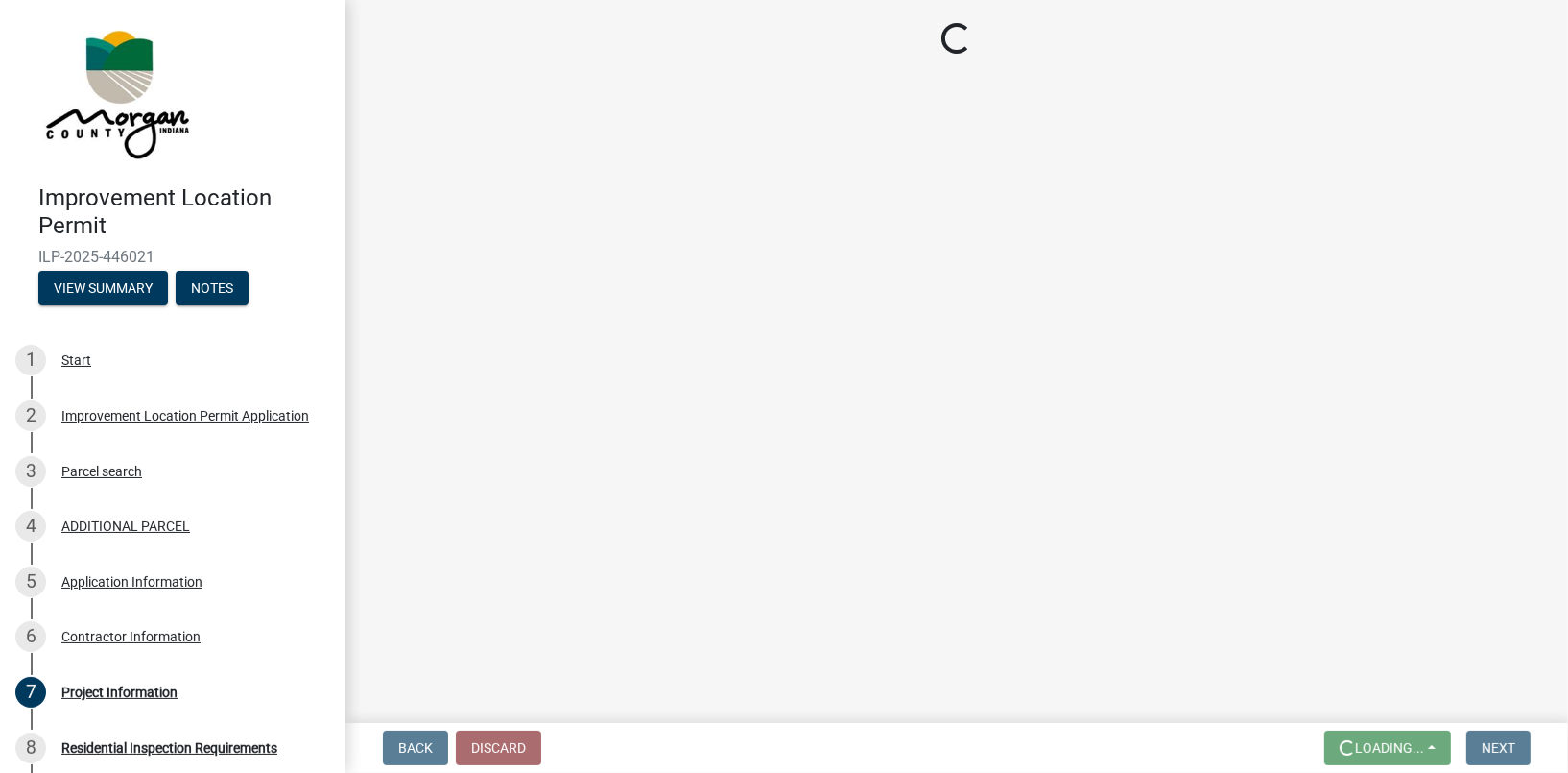
scroll to position [0, 0]
